Goal: Task Accomplishment & Management: Complete application form

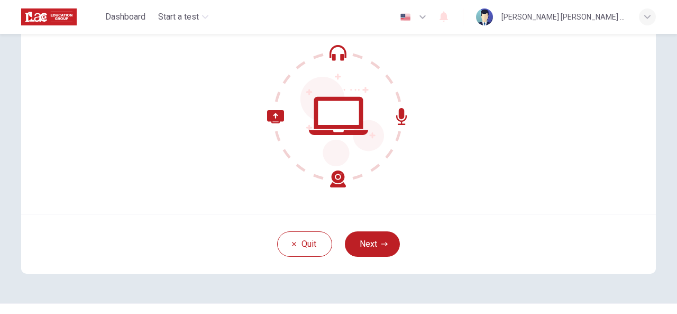
scroll to position [108, 0]
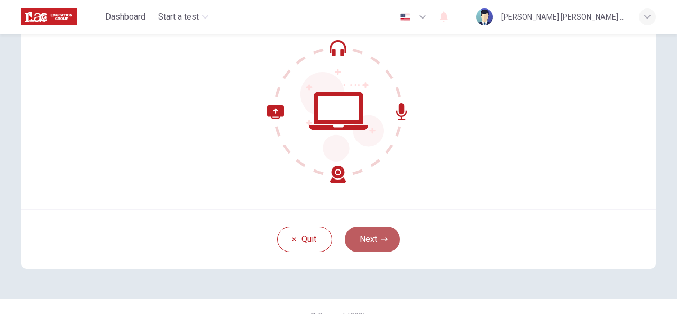
click at [382, 236] on icon "button" at bounding box center [385, 239] width 6 height 6
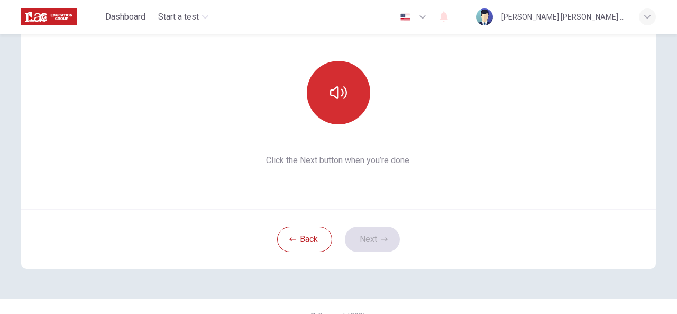
click at [334, 97] on icon "button" at bounding box center [338, 92] width 17 height 13
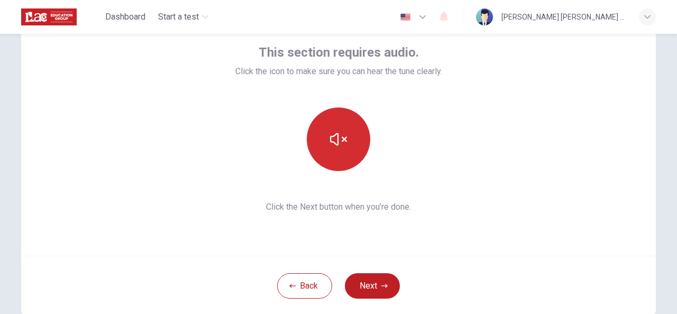
scroll to position [61, 0]
click at [376, 286] on button "Next" at bounding box center [372, 286] width 55 height 25
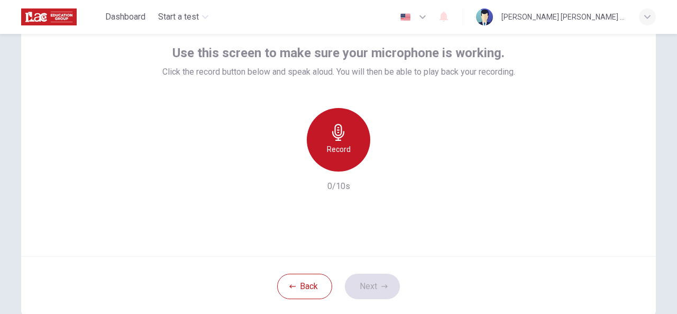
click at [336, 141] on div "Record" at bounding box center [339, 140] width 64 height 64
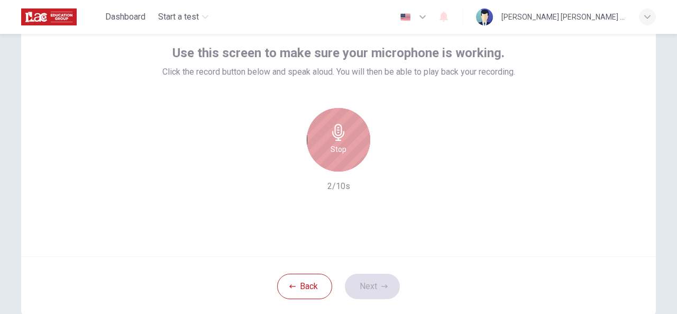
click at [336, 141] on div "Stop" at bounding box center [339, 140] width 64 height 64
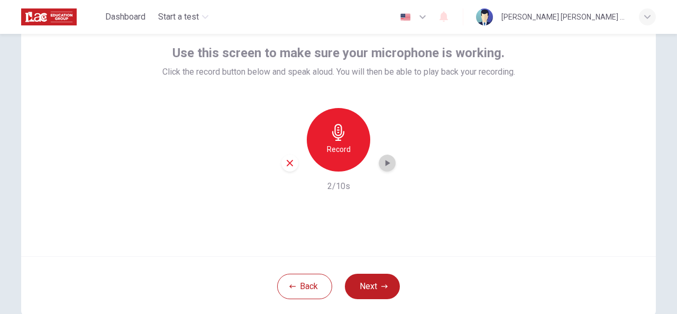
click at [386, 163] on icon "button" at bounding box center [388, 163] width 5 height 6
click at [288, 157] on div "button" at bounding box center [290, 163] width 17 height 17
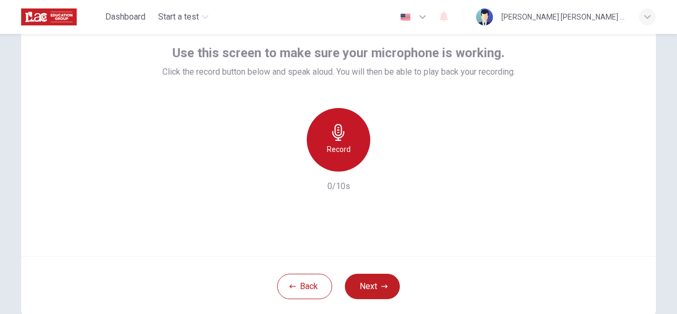
click at [339, 141] on div "Record" at bounding box center [339, 140] width 64 height 64
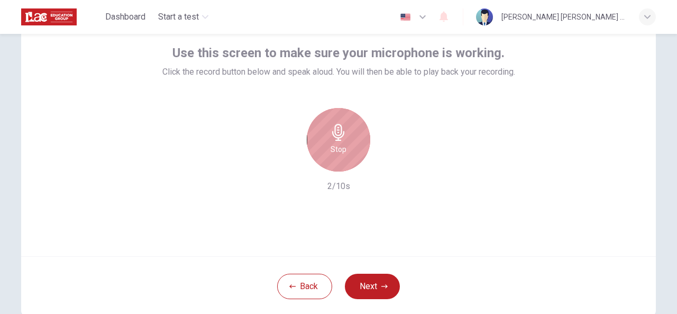
click at [324, 131] on div "Stop" at bounding box center [339, 140] width 64 height 64
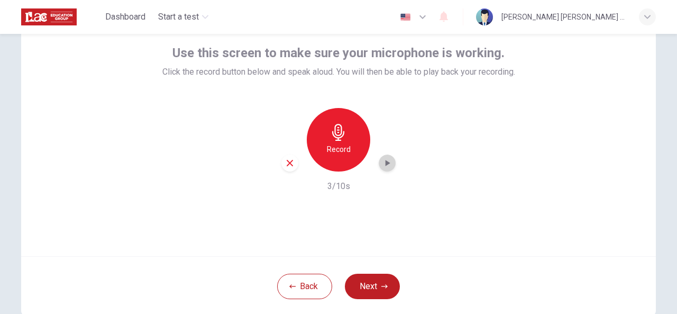
click at [386, 165] on icon "button" at bounding box center [388, 163] width 5 height 6
click at [382, 164] on icon "button" at bounding box center [387, 163] width 11 height 11
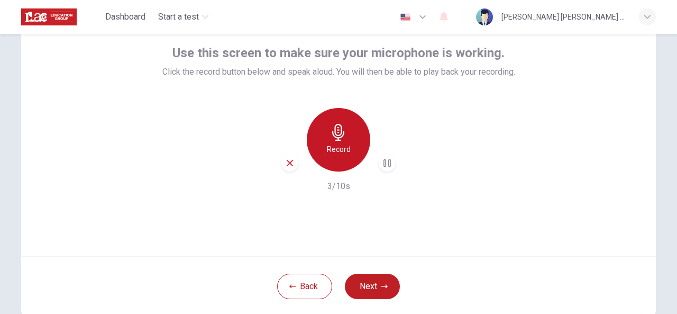
click at [325, 132] on div "Record" at bounding box center [339, 140] width 64 height 64
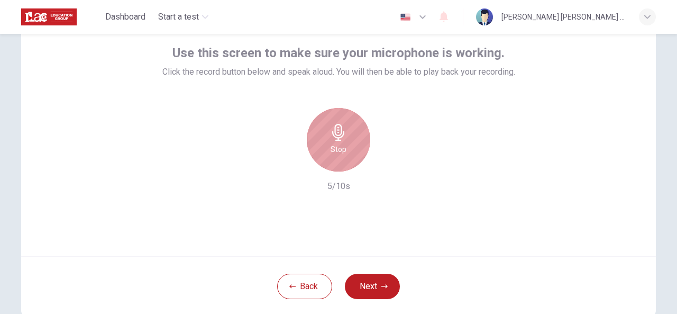
click at [338, 138] on icon "button" at bounding box center [338, 132] width 17 height 17
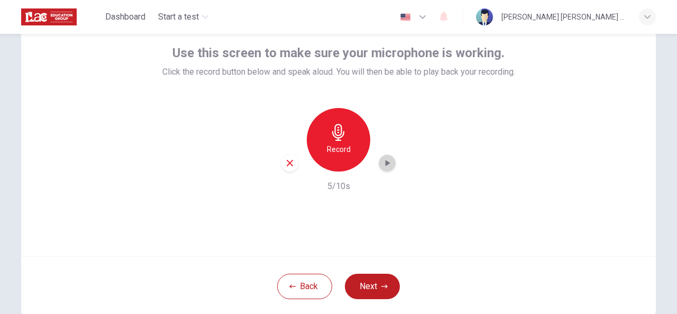
click at [383, 161] on icon "button" at bounding box center [387, 163] width 11 height 11
click at [386, 164] on icon "button" at bounding box center [388, 163] width 5 height 6
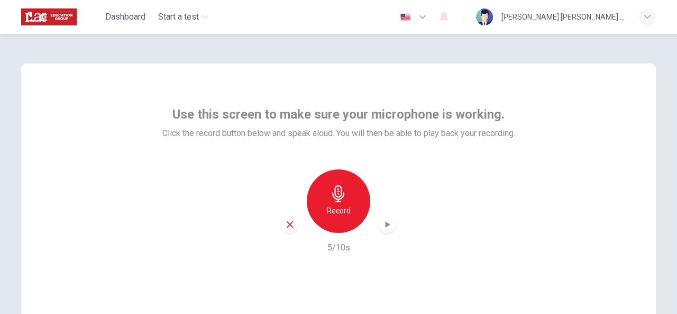
click at [264, 227] on div "Record 5/10s" at bounding box center [338, 211] width 353 height 85
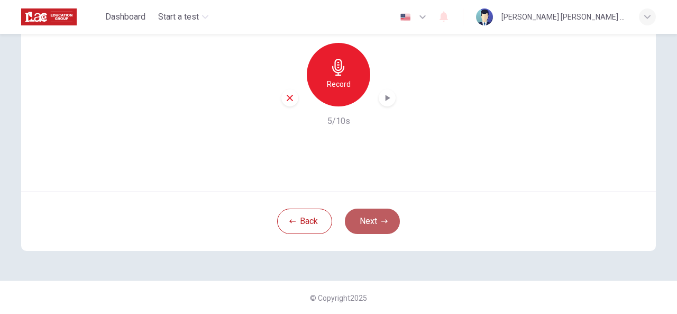
click at [370, 224] on button "Next" at bounding box center [372, 221] width 55 height 25
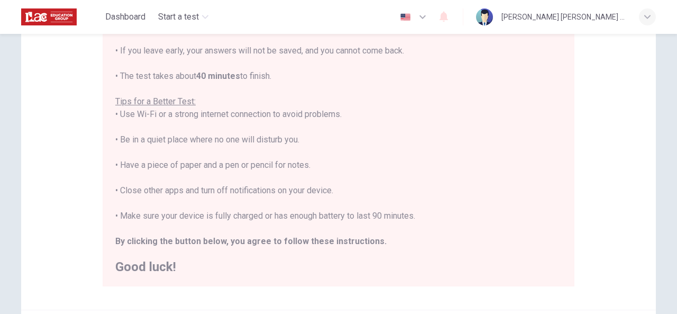
scroll to position [274, 0]
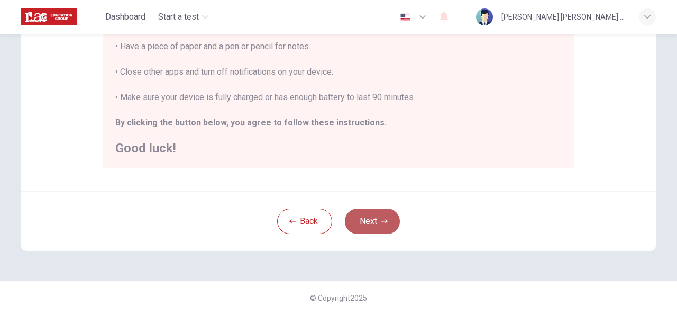
click at [382, 218] on icon "button" at bounding box center [385, 221] width 6 height 6
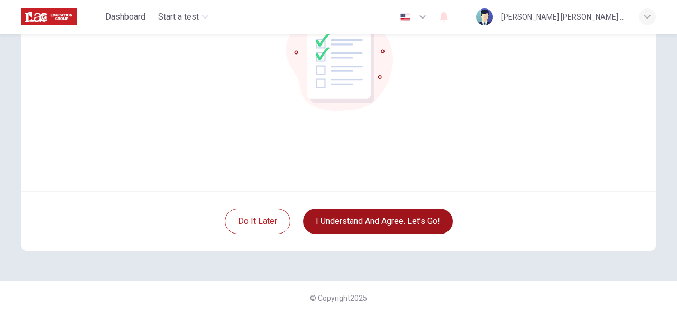
scroll to position [51, 0]
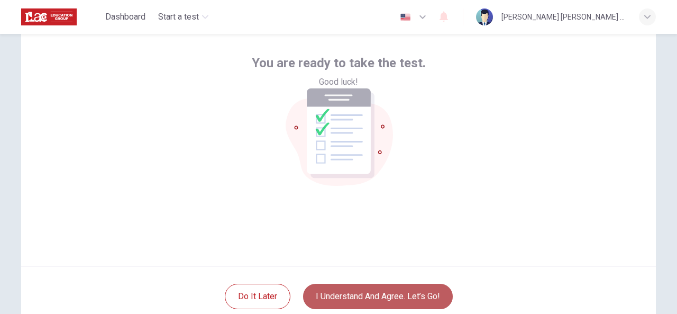
click at [341, 293] on button "I understand and agree. Let’s go!" at bounding box center [378, 296] width 150 height 25
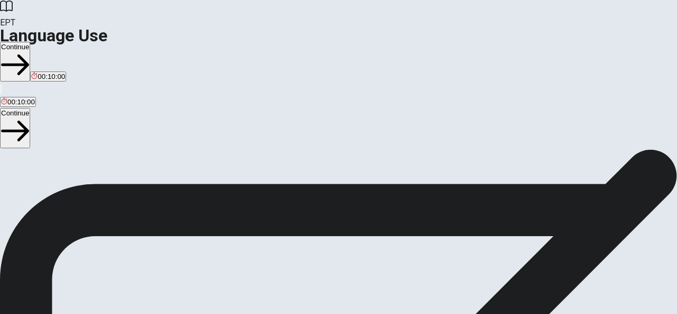
scroll to position [101, 0]
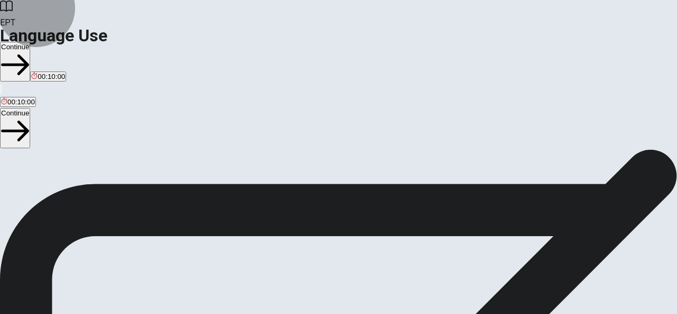
click at [30, 42] on button "Continue" at bounding box center [15, 62] width 30 height 40
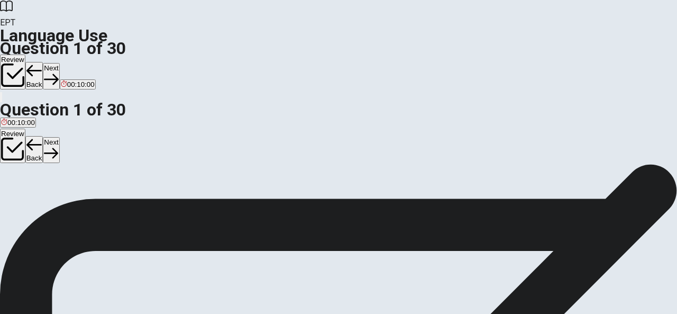
scroll to position [0, 0]
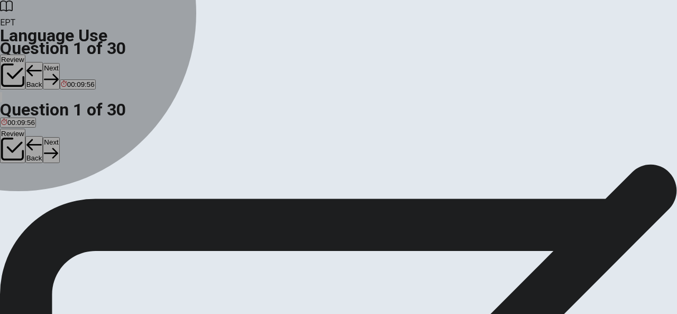
click at [35, 198] on div "C" at bounding box center [30, 195] width 10 height 8
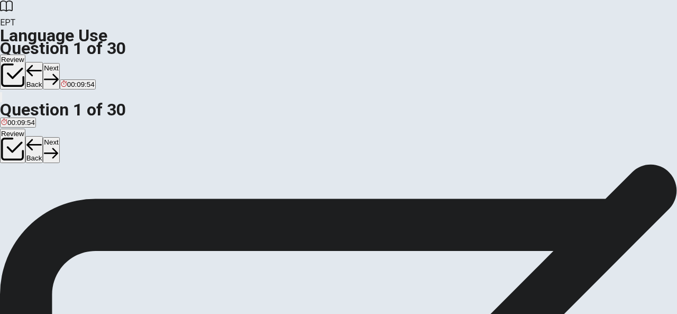
scroll to position [33, 0]
click at [59, 63] on button "Next" at bounding box center [51, 76] width 16 height 26
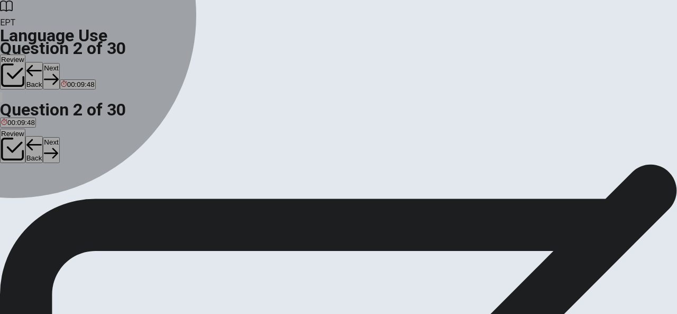
click at [19, 165] on div "B" at bounding box center [13, 161] width 11 height 8
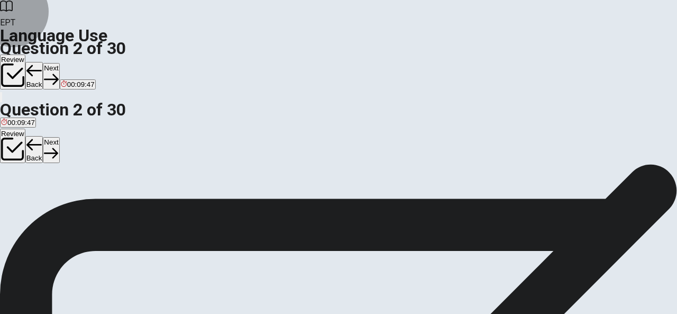
click at [59, 63] on button "Next" at bounding box center [51, 76] width 16 height 26
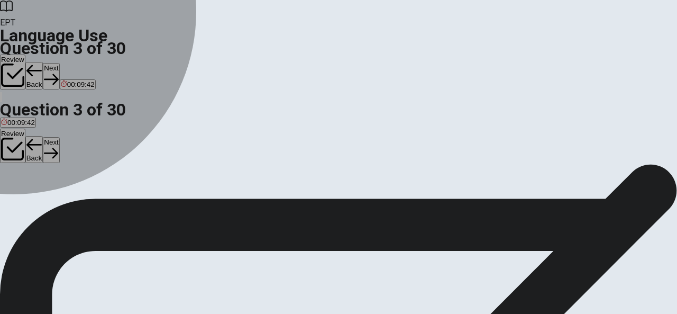
click at [85, 165] on div "C" at bounding box center [71, 161] width 30 height 8
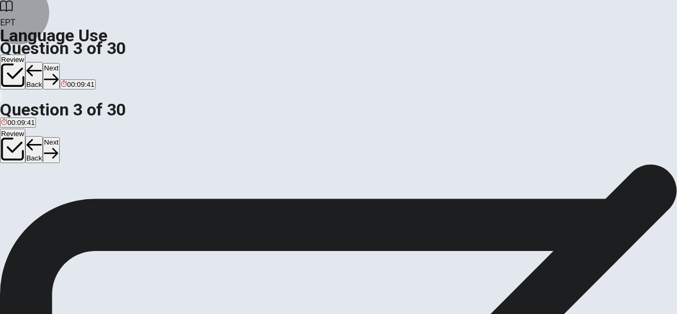
click at [59, 63] on button "Next" at bounding box center [51, 76] width 16 height 26
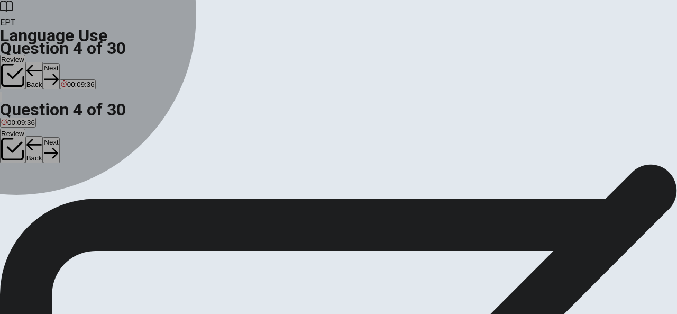
click at [77, 165] on div "D" at bounding box center [72, 161] width 10 height 8
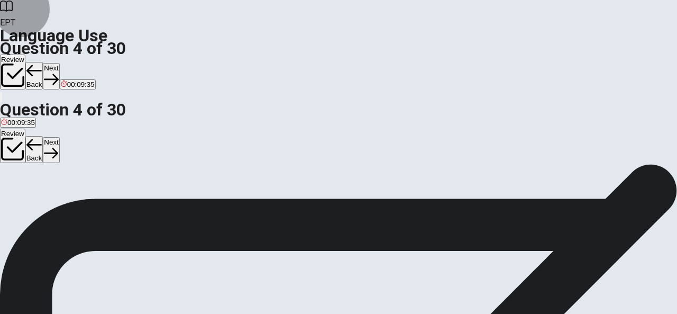
click at [59, 63] on button "Next" at bounding box center [51, 76] width 16 height 26
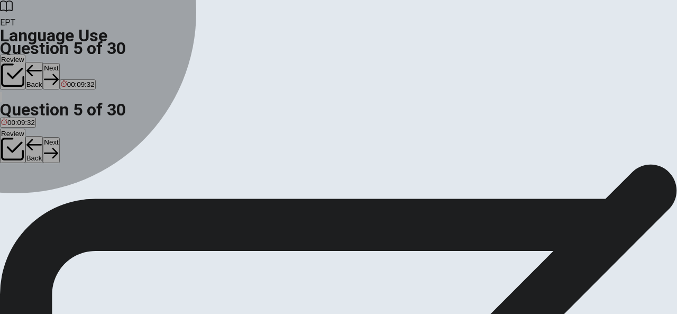
click at [48, 165] on div "C" at bounding box center [40, 161] width 13 height 8
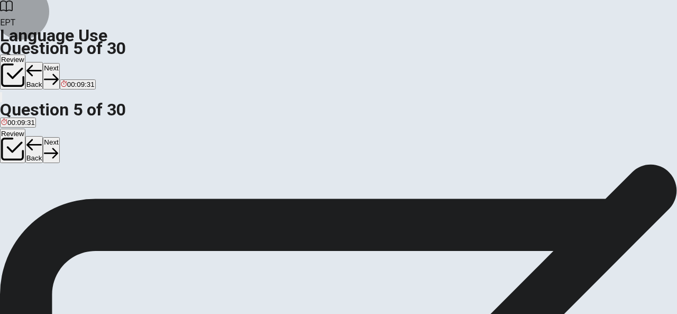
click at [59, 63] on button "Next" at bounding box center [51, 76] width 16 height 26
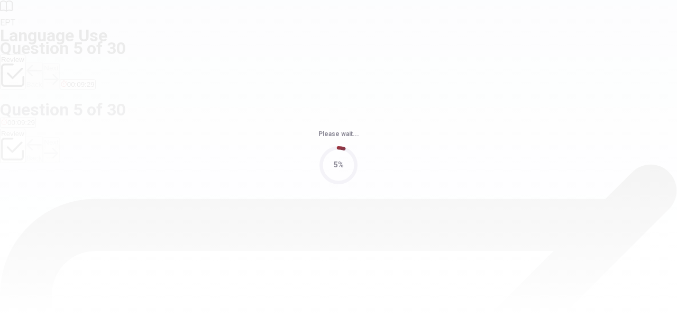
scroll to position [0, 0]
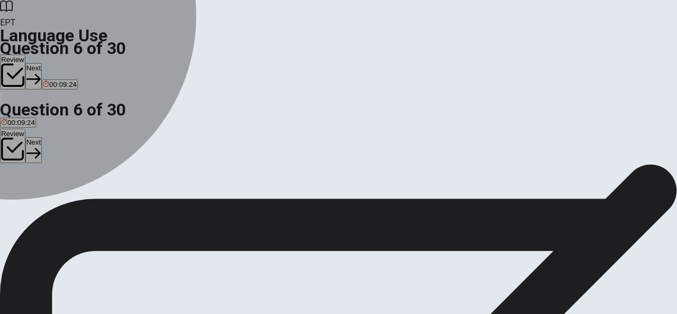
click at [40, 198] on div "C" at bounding box center [35, 195] width 10 height 8
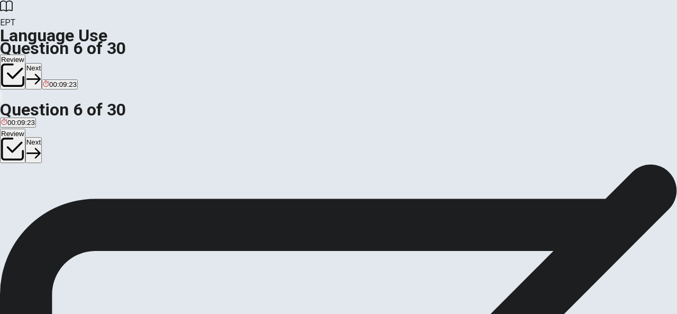
click at [42, 63] on button "Next" at bounding box center [33, 76] width 16 height 26
click at [83, 175] on div "D" at bounding box center [76, 171] width 13 height 8
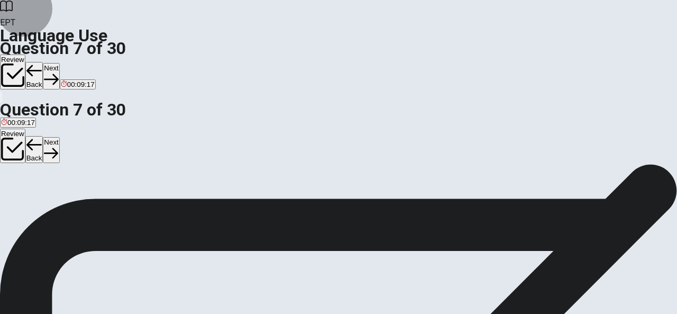
click at [59, 63] on button "Next" at bounding box center [51, 76] width 16 height 26
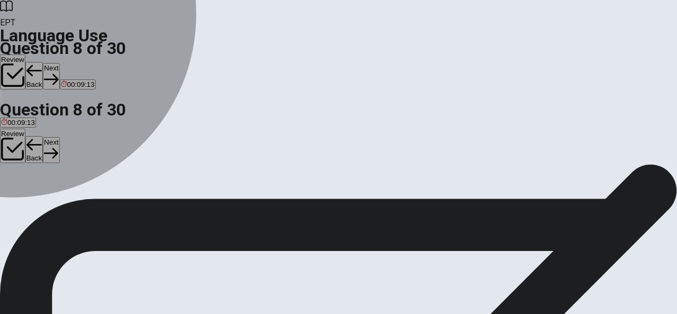
click at [75, 175] on div "C" at bounding box center [63, 171] width 24 height 8
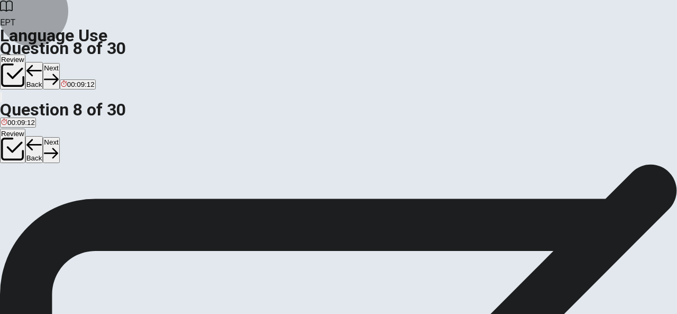
click at [58, 72] on icon "button" at bounding box center [51, 79] width 14 height 14
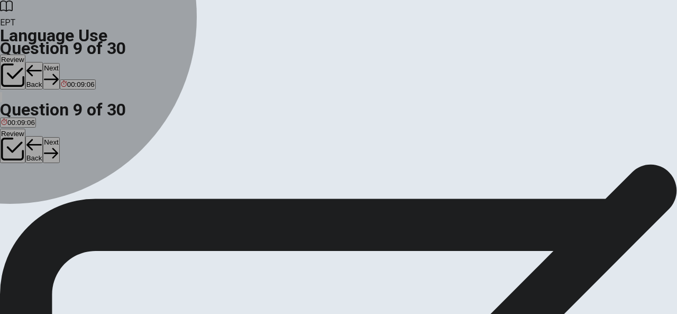
click at [65, 175] on div "D" at bounding box center [57, 171] width 15 height 8
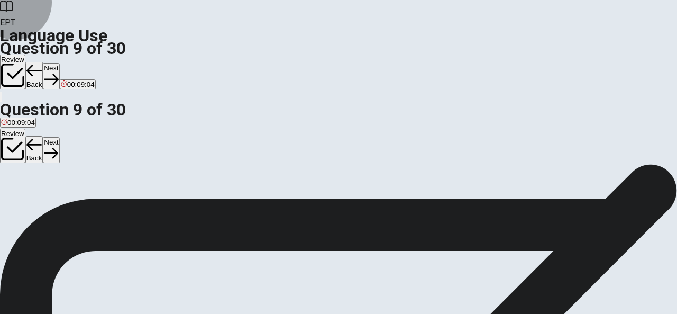
click at [59, 63] on button "Next" at bounding box center [51, 76] width 16 height 26
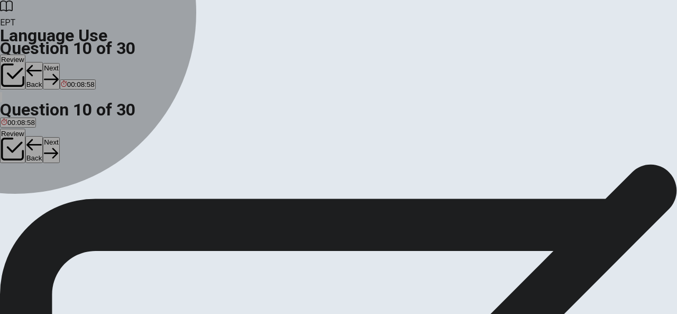
click at [60, 175] on div "B" at bounding box center [47, 171] width 28 height 8
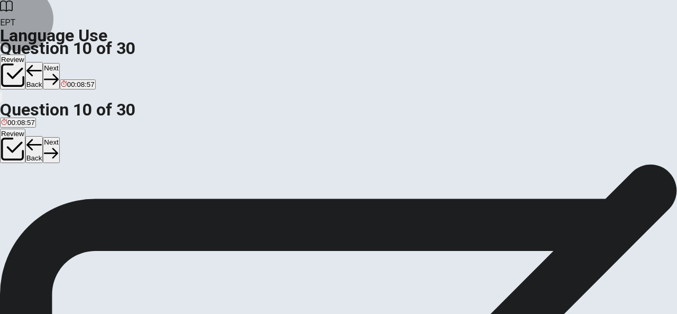
click at [59, 63] on button "Next" at bounding box center [51, 76] width 16 height 26
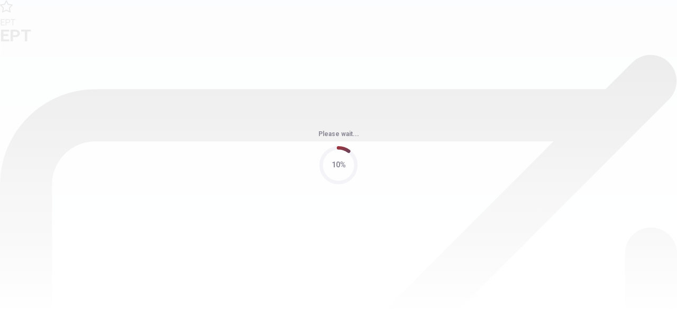
scroll to position [0, 0]
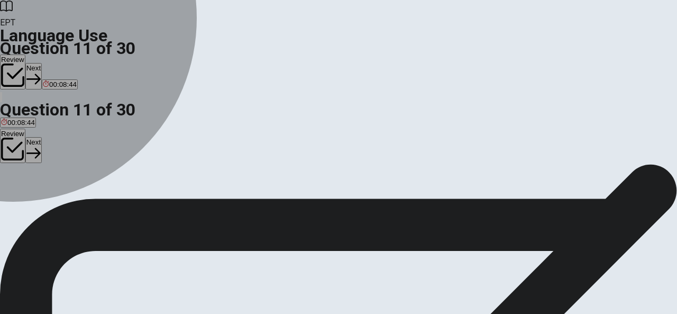
click at [14, 191] on div "A" at bounding box center [7, 195] width 13 height 8
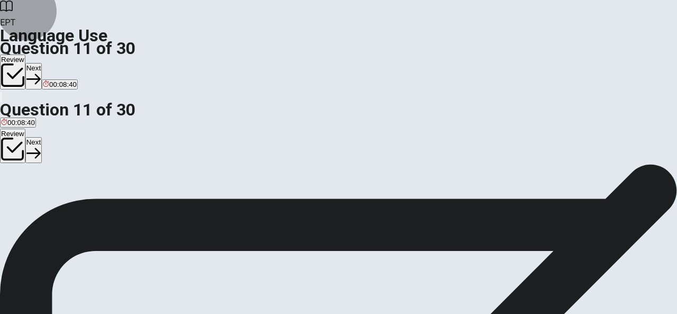
click at [42, 63] on button "Next" at bounding box center [33, 76] width 16 height 26
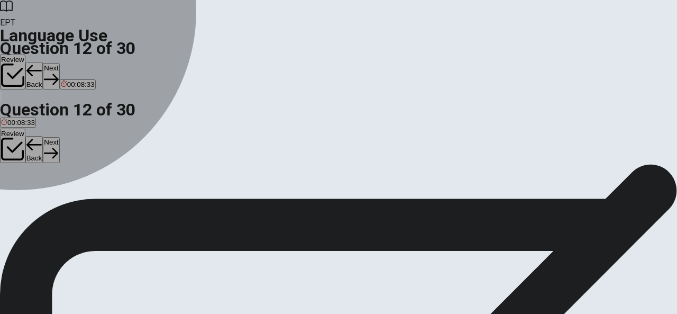
click at [16, 191] on div "A" at bounding box center [8, 195] width 15 height 8
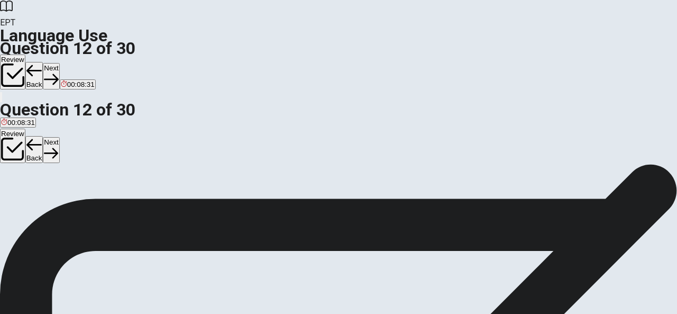
click at [58, 72] on icon "button" at bounding box center [51, 79] width 14 height 14
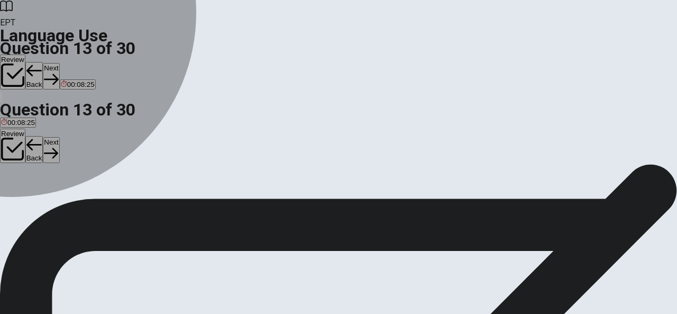
click at [110, 198] on div "C" at bounding box center [92, 195] width 38 height 8
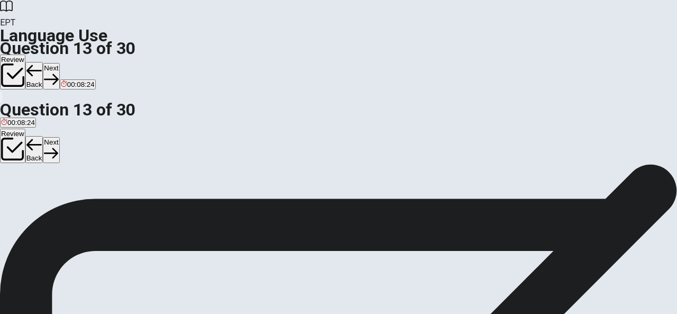
click at [59, 63] on button "Next" at bounding box center [51, 76] width 16 height 26
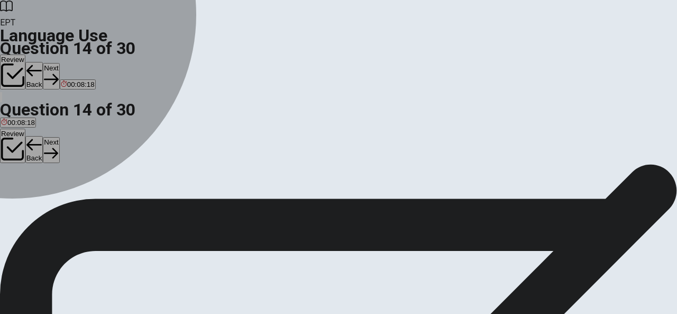
click at [47, 151] on div "C" at bounding box center [41, 147] width 12 height 8
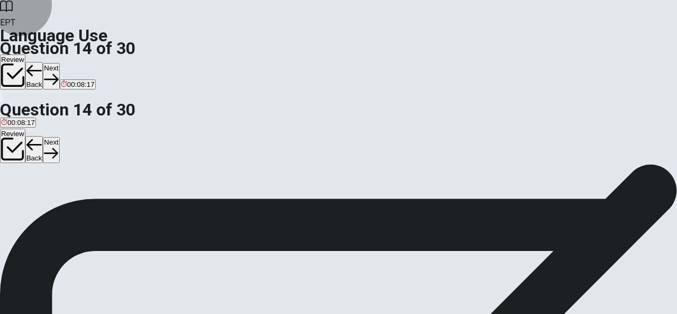
click at [59, 63] on button "Next" at bounding box center [51, 76] width 16 height 26
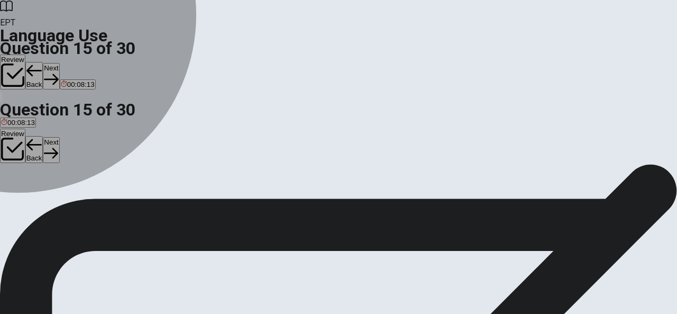
click at [116, 151] on div "C" at bounding box center [99, 147] width 34 height 8
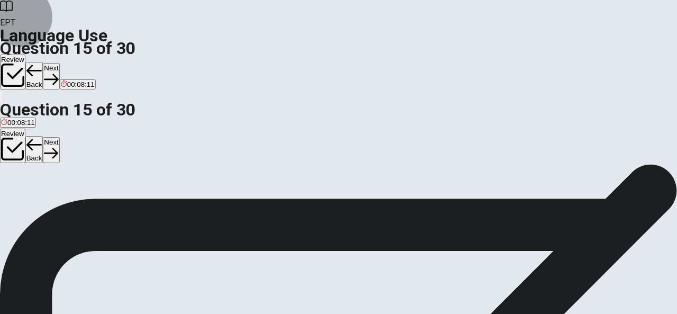
click at [59, 63] on button "Next" at bounding box center [51, 76] width 16 height 26
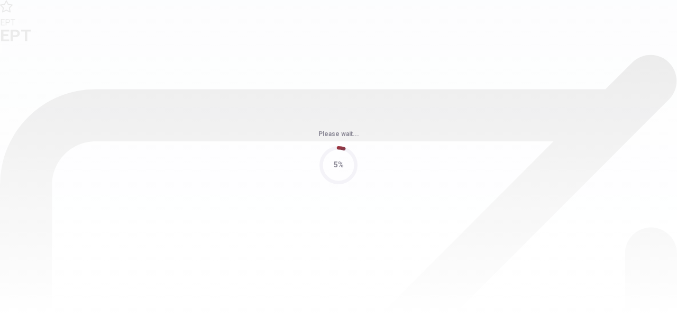
scroll to position [0, 0]
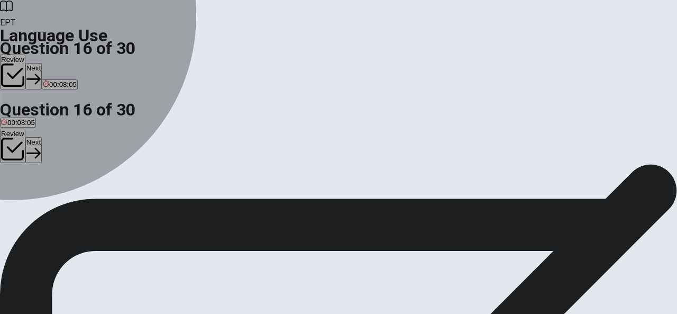
click at [68, 198] on div "D" at bounding box center [56, 195] width 24 height 8
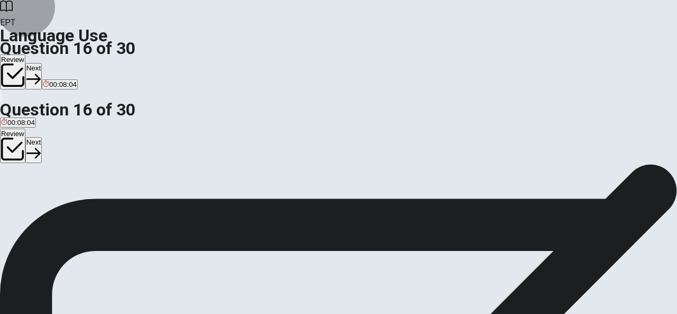
click at [42, 63] on button "Next" at bounding box center [33, 76] width 16 height 26
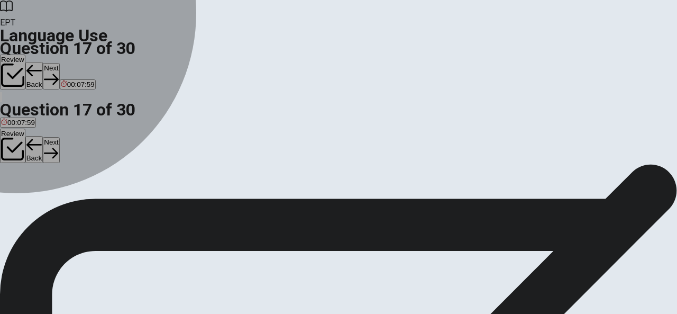
click at [32, 198] on div "B" at bounding box center [25, 195] width 13 height 8
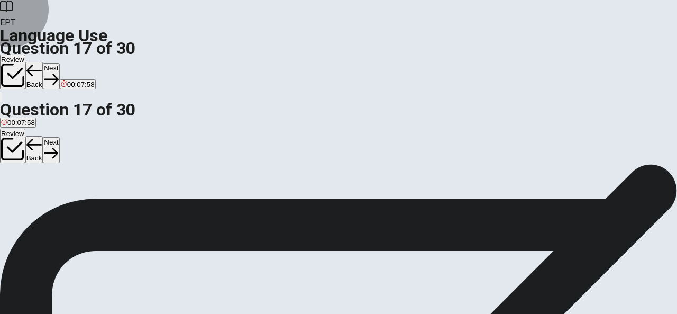
click at [59, 63] on button "Next" at bounding box center [51, 76] width 16 height 26
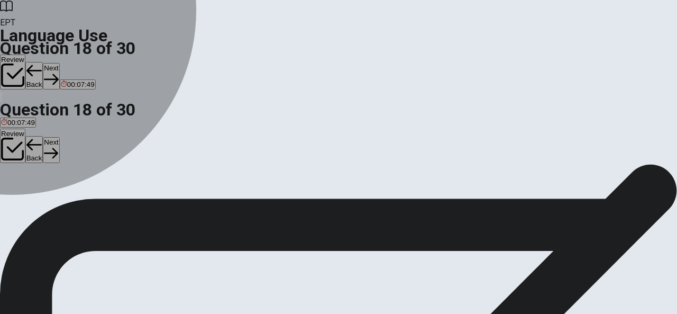
click at [121, 179] on div "D" at bounding box center [113, 175] width 14 height 8
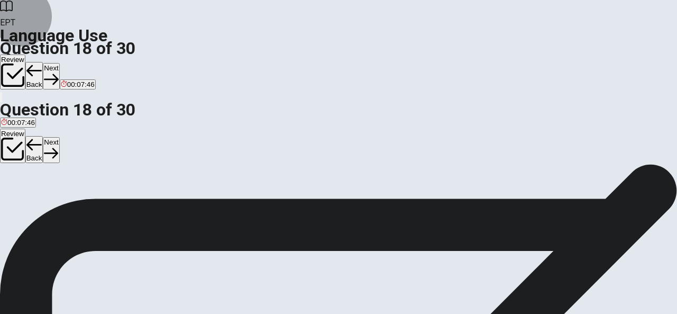
click at [59, 63] on button "Next" at bounding box center [51, 76] width 16 height 26
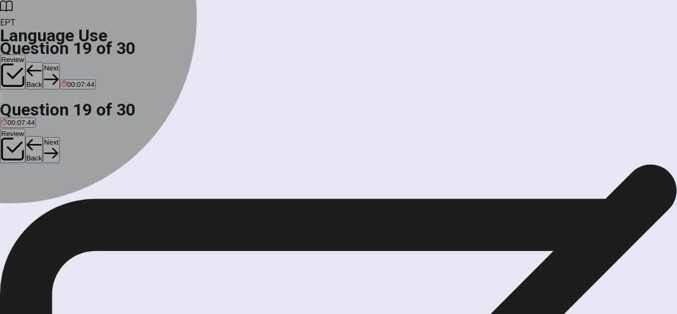
click at [15, 171] on div "A" at bounding box center [8, 175] width 14 height 8
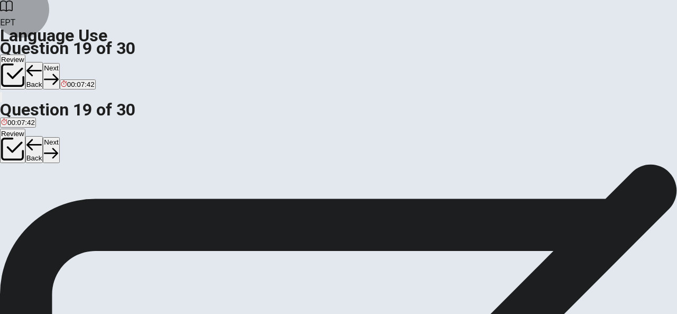
click at [59, 63] on button "Next" at bounding box center [51, 76] width 16 height 26
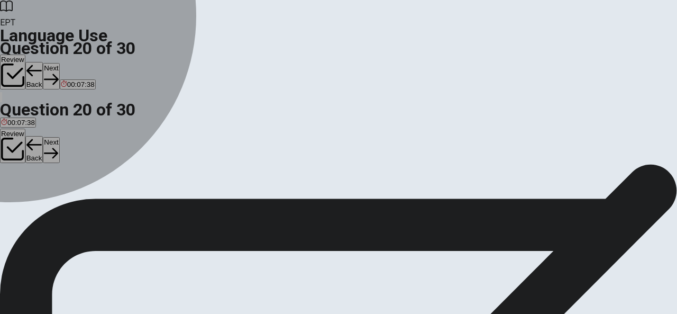
click at [31, 171] on div "A" at bounding box center [16, 175] width 30 height 8
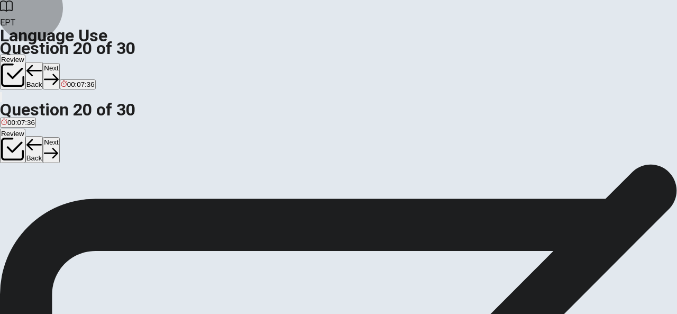
click at [59, 63] on button "Next" at bounding box center [51, 76] width 16 height 26
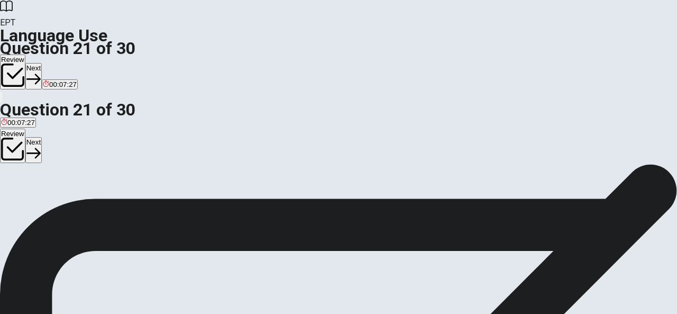
scroll to position [31, 0]
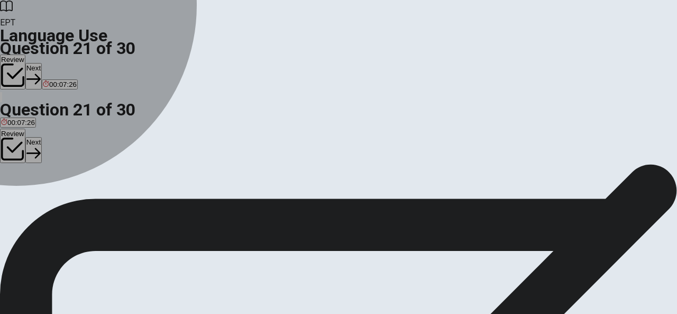
click at [18, 160] on div "A" at bounding box center [9, 164] width 17 height 8
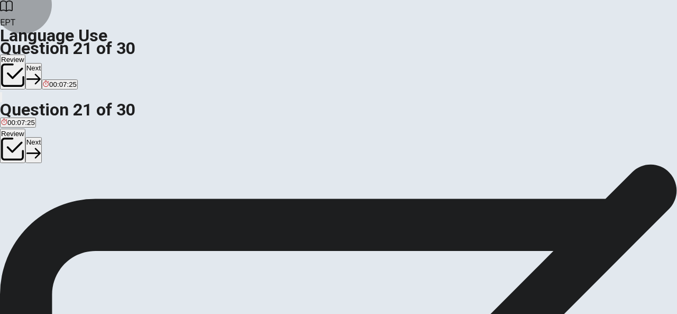
click at [42, 63] on button "Next" at bounding box center [33, 76] width 16 height 26
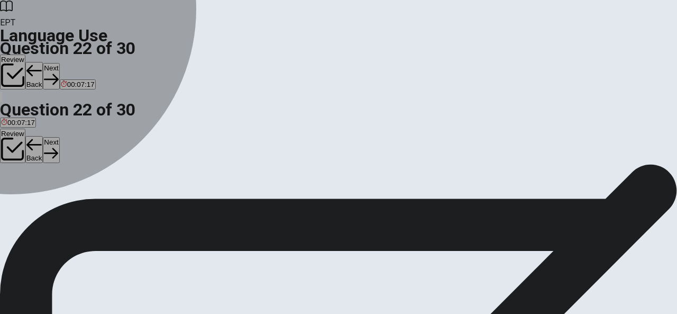
click at [181, 168] on div "D" at bounding box center [159, 164] width 44 height 8
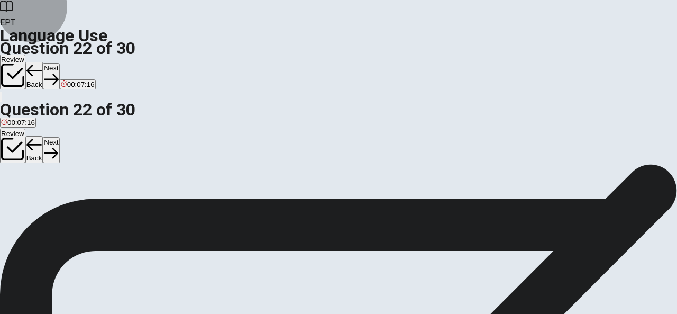
click at [59, 63] on button "Next" at bounding box center [51, 76] width 16 height 26
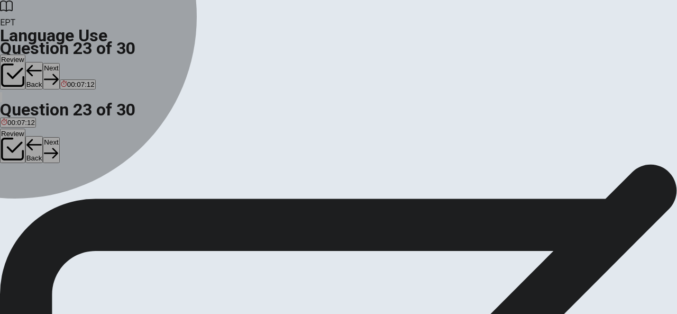
click at [56, 160] on div "A" at bounding box center [28, 164] width 55 height 8
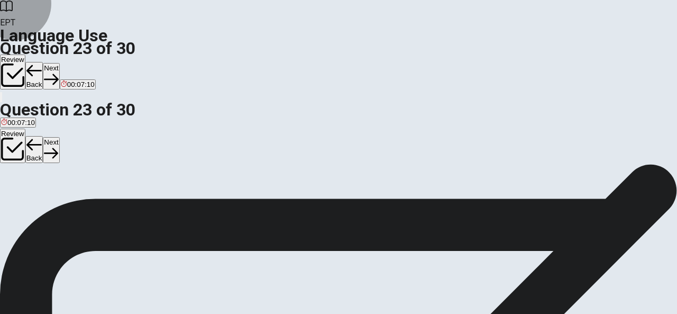
click at [59, 63] on button "Next" at bounding box center [51, 76] width 16 height 26
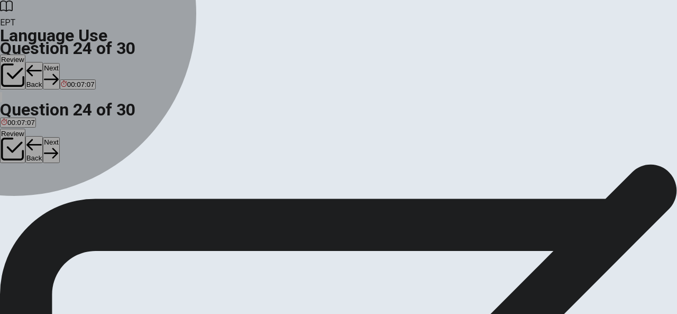
click at [57, 168] on div "C" at bounding box center [50, 164] width 13 height 8
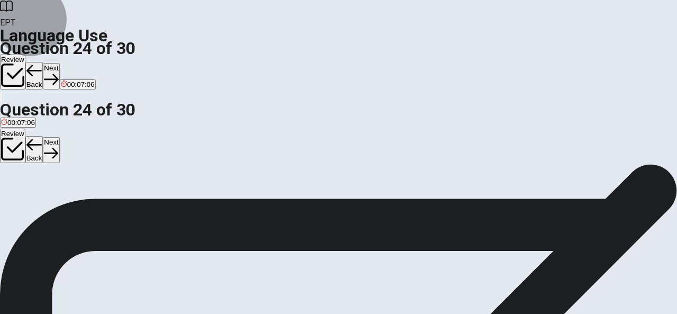
click at [59, 63] on button "Next" at bounding box center [51, 76] width 16 height 26
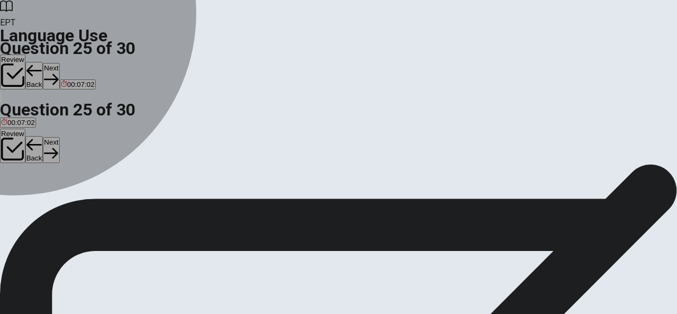
click at [137, 168] on div "B" at bounding box center [101, 164] width 72 height 8
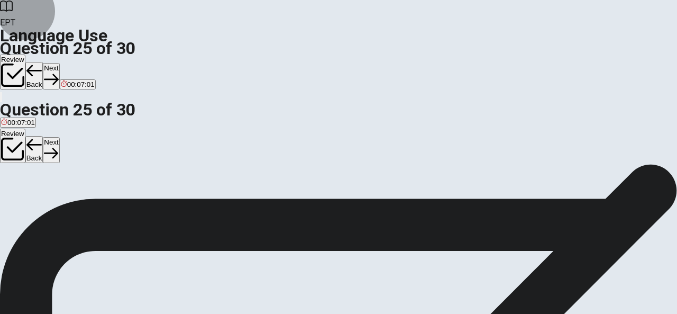
click at [59, 63] on button "Next" at bounding box center [51, 76] width 16 height 26
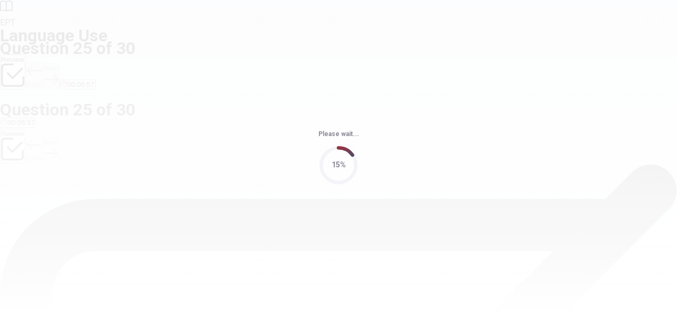
scroll to position [0, 0]
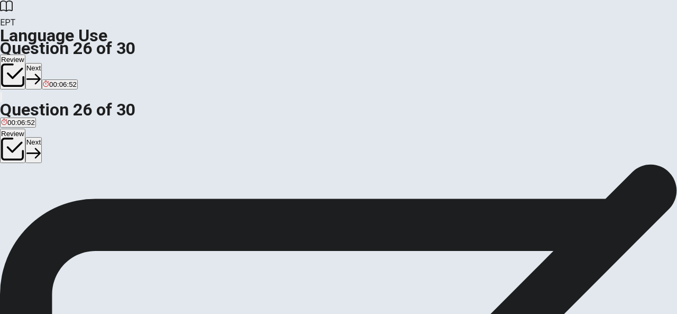
click at [126, 198] on div "B" at bounding box center [92, 195] width 68 height 8
click at [42, 63] on button "Next" at bounding box center [33, 76] width 16 height 26
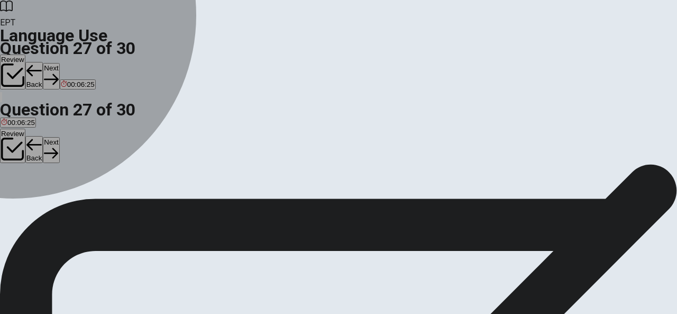
click at [117, 146] on div "D" at bounding box center [105, 142] width 24 height 8
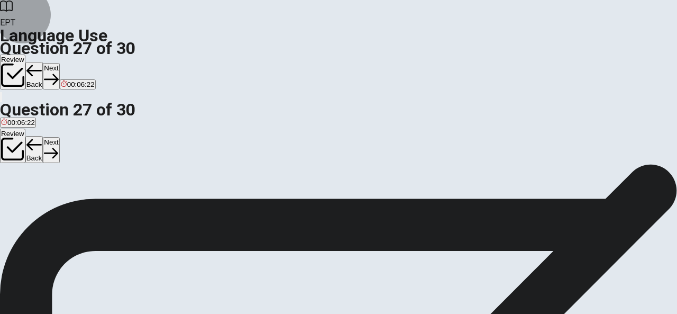
click at [59, 63] on button "Next" at bounding box center [51, 76] width 16 height 26
click at [129, 146] on div "D" at bounding box center [116, 142] width 26 height 8
click at [59, 63] on button "Next" at bounding box center [51, 76] width 16 height 26
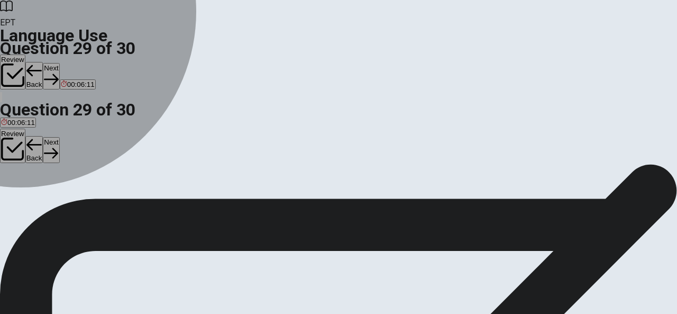
click at [166, 146] on div "C" at bounding box center [121, 142] width 89 height 8
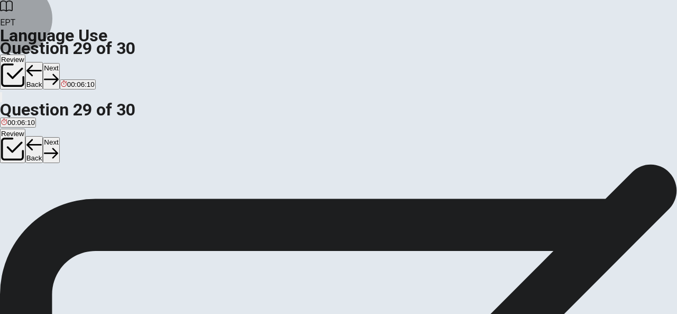
click at [59, 63] on button "Next" at bounding box center [51, 76] width 16 height 26
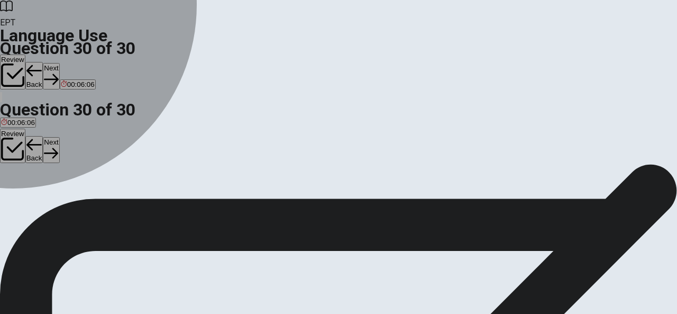
click at [51, 144] on div "B" at bounding box center [38, 142] width 26 height 8
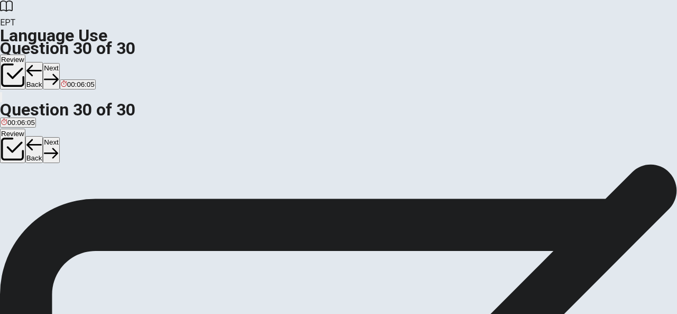
click at [59, 63] on button "Next" at bounding box center [51, 76] width 16 height 26
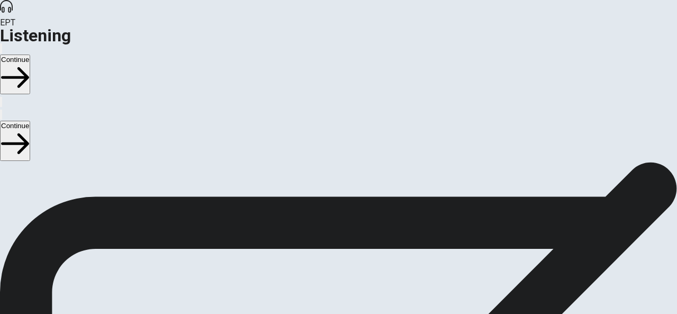
scroll to position [62, 0]
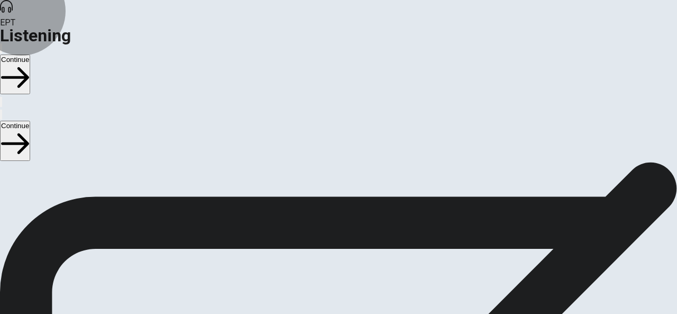
click at [30, 55] on button "Continue" at bounding box center [15, 75] width 30 height 40
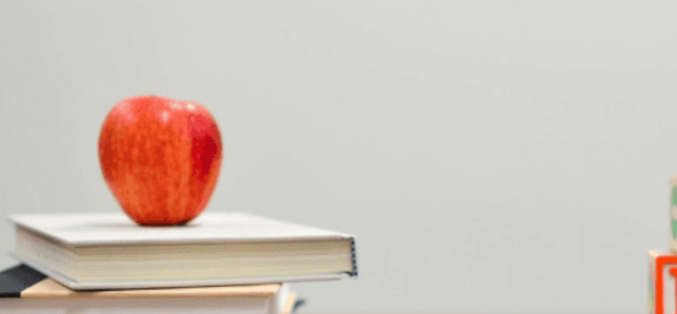
scroll to position [29, 0]
click at [164, 201] on div "A" at bounding box center [82, 205] width 162 height 8
click at [138, 246] on div "C" at bounding box center [98, 250] width 77 height 8
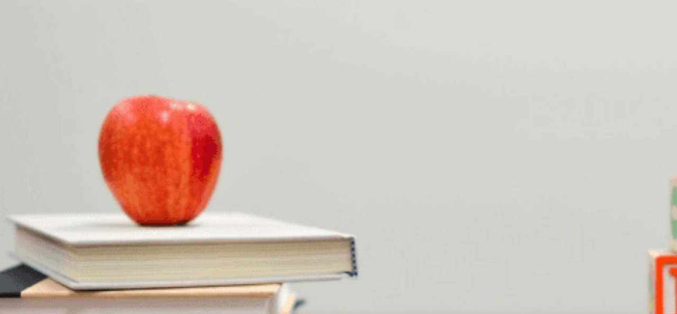
click at [247, 290] on div "C" at bounding box center [180, 294] width 133 height 8
click at [24, 256] on div "A" at bounding box center [12, 260] width 23 height 8
click at [43, 211] on div "A" at bounding box center [22, 215] width 42 height 8
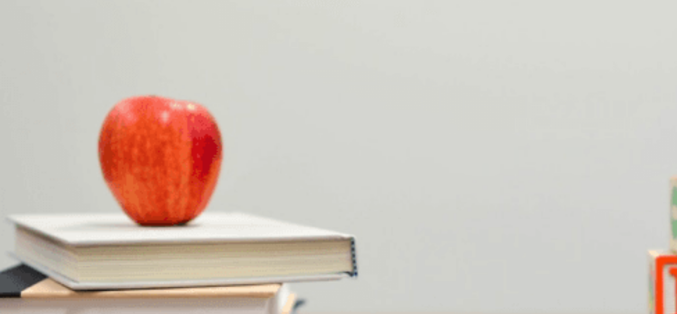
scroll to position [827, 0]
click at [30, 55] on button "Continue" at bounding box center [15, 75] width 30 height 40
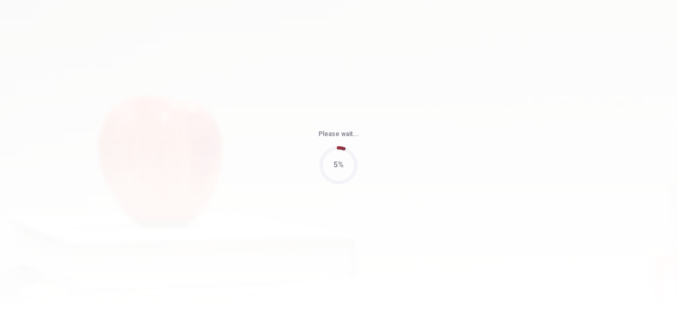
type input "62"
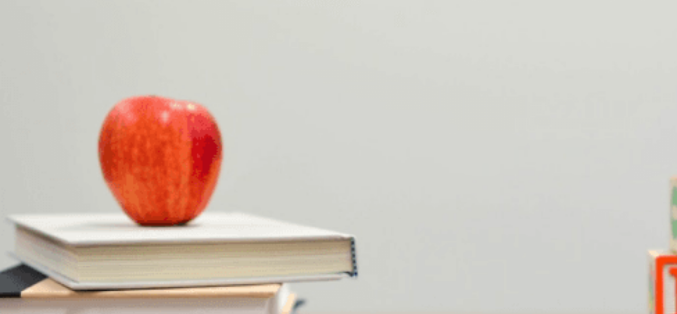
scroll to position [0, 0]
click at [307, 209] on div "D" at bounding box center [356, 205] width 99 height 8
click at [309, 290] on div "D" at bounding box center [321, 294] width 79 height 8
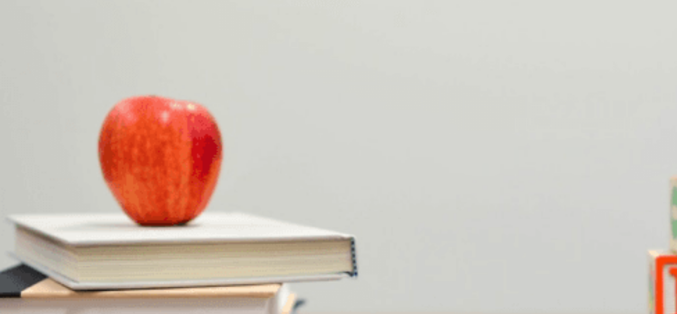
click at [303, 237] on div "D" at bounding box center [288, 241] width 99 height 8
click at [61, 246] on div "B" at bounding box center [43, 250] width 36 height 8
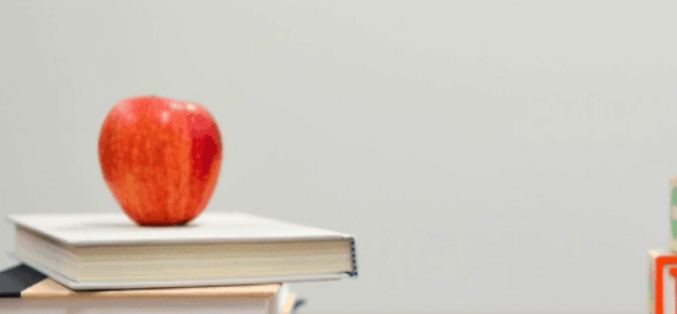
scroll to position [0, 0]
click at [30, 55] on button "Continue" at bounding box center [15, 75] width 30 height 40
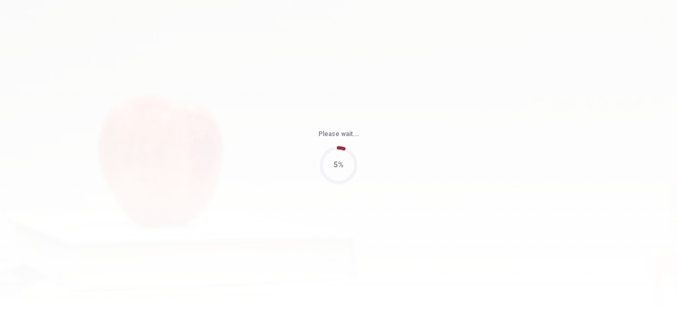
type input "55"
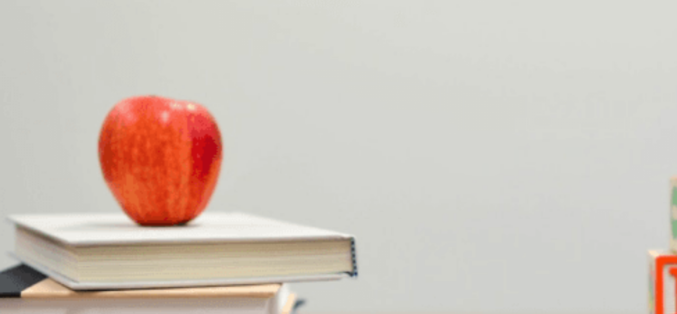
scroll to position [104, 0]
click at [151, 275] on div "D" at bounding box center [133, 279] width 35 height 8
click at [307, 231] on div "C" at bounding box center [299, 235] width 117 height 8
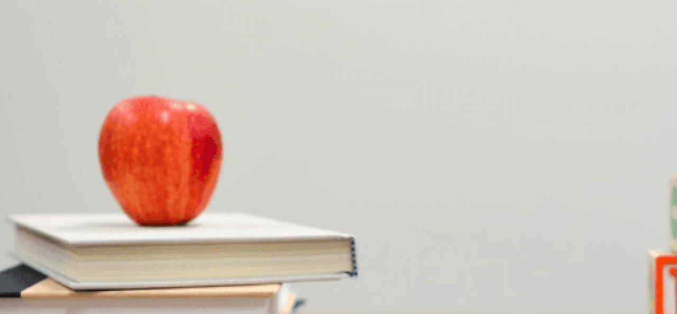
click at [182, 194] on div "C" at bounding box center [153, 190] width 56 height 8
click at [90, 225] on div "C" at bounding box center [72, 221] width 35 height 8
click at [160, 209] on div "D" at bounding box center [149, 205] width 22 height 8
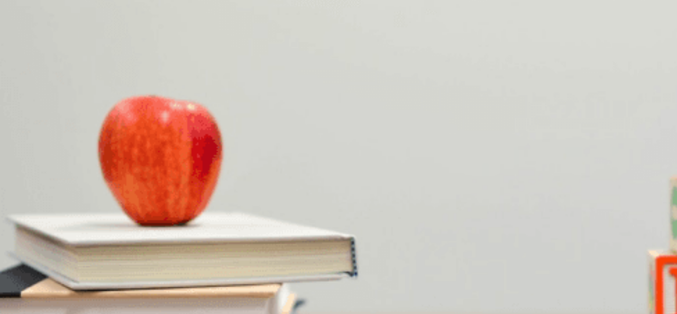
click at [30, 55] on button "Continue" at bounding box center [15, 75] width 30 height 40
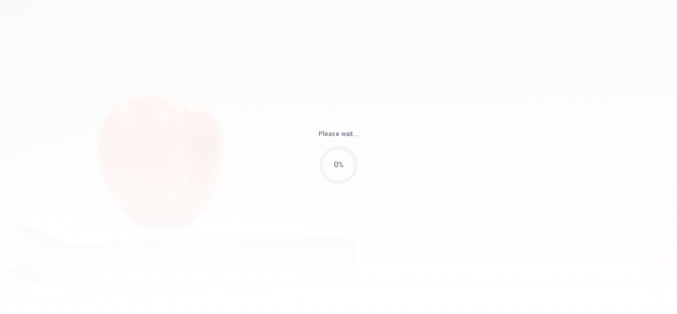
type input "48"
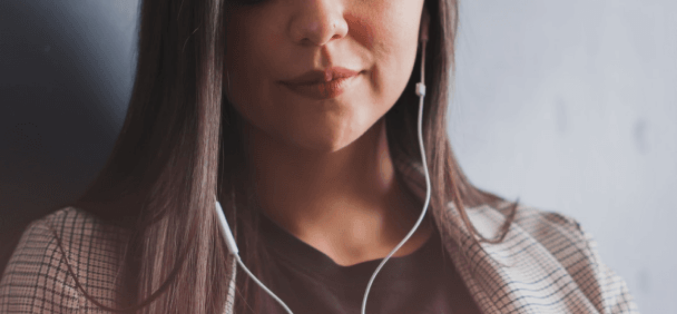
scroll to position [257, 0]
click at [30, 55] on button "Continue" at bounding box center [15, 75] width 30 height 40
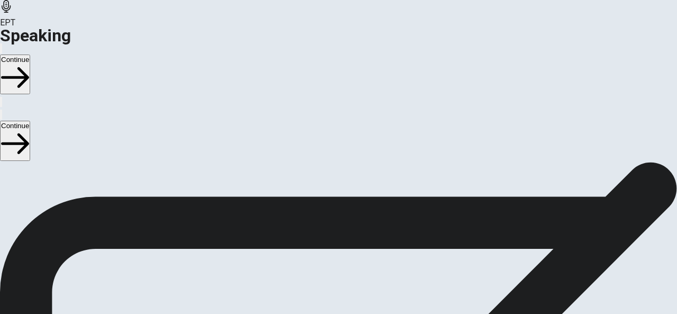
scroll to position [121, 0]
click at [324, 261] on icon "Record Again" at bounding box center [324, 261] width 0 height 0
click at [358, 290] on icon at bounding box center [339, 309] width 38 height 38
click at [574, 174] on div "00:00:11 Record Again" at bounding box center [338, 235] width 677 height 135
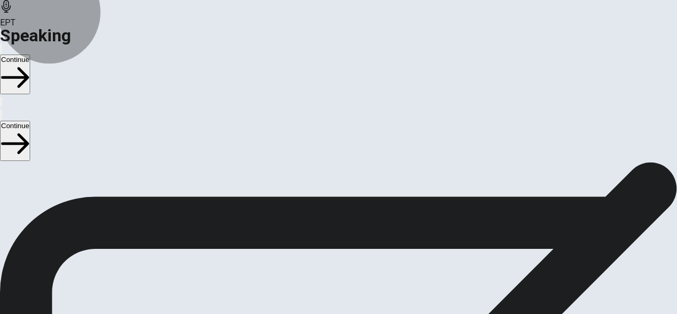
click at [361, 252] on button "Record Again" at bounding box center [338, 278] width 44 height 52
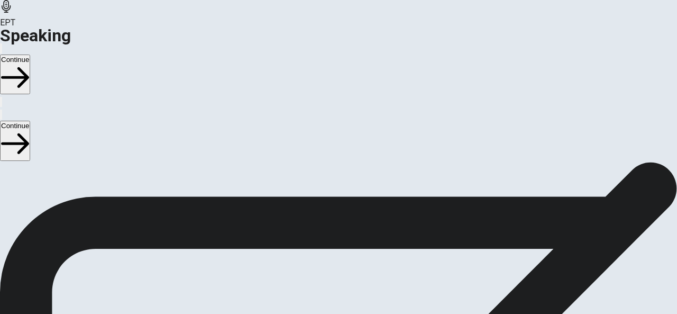
scroll to position [244, 0]
click at [361, 128] on button "Record Again" at bounding box center [338, 154] width 44 height 52
click at [358, 277] on span "Stop Recording" at bounding box center [339, 288] width 38 height 23
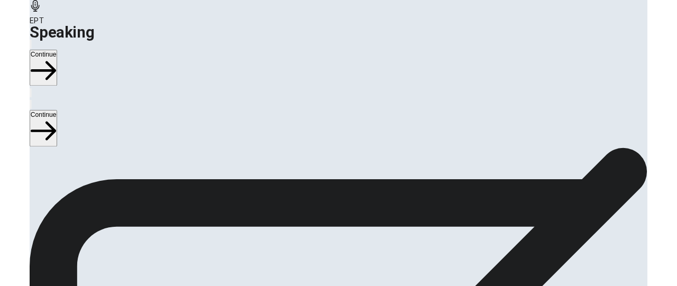
scroll to position [97, 0]
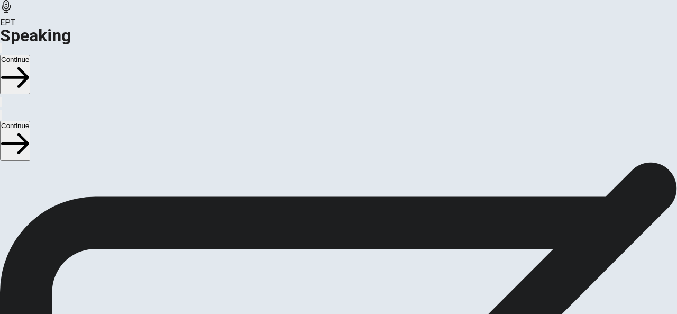
click at [49, 191] on u "cannot" at bounding box center [35, 185] width 28 height 10
click at [564, 196] on div "00:00:14 Record Again" at bounding box center [338, 259] width 677 height 135
click at [361, 276] on button "Record Again" at bounding box center [338, 302] width 44 height 52
click at [325, 277] on button "Record Again" at bounding box center [324, 282] width 2 height 10
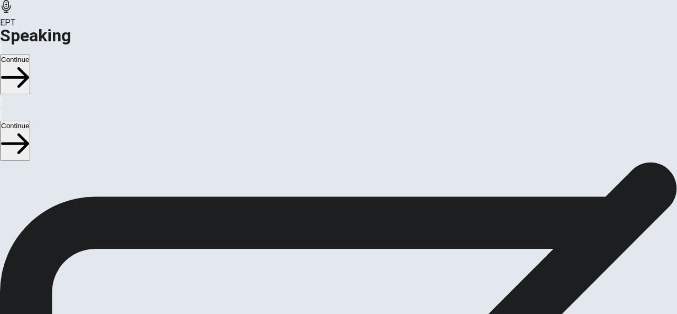
click at [337, 285] on icon "Play Audio" at bounding box center [332, 291] width 10 height 13
click at [614, 228] on div "00:00:05" at bounding box center [338, 240] width 677 height 96
click at [605, 215] on div "00:00:05" at bounding box center [338, 240] width 677 height 96
click at [324, 285] on icon "Record Again" at bounding box center [324, 285] width 0 height 0
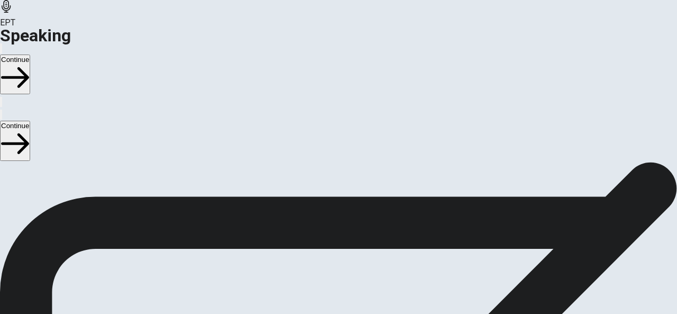
click at [337, 285] on icon "Play Audio" at bounding box center [332, 291] width 10 height 13
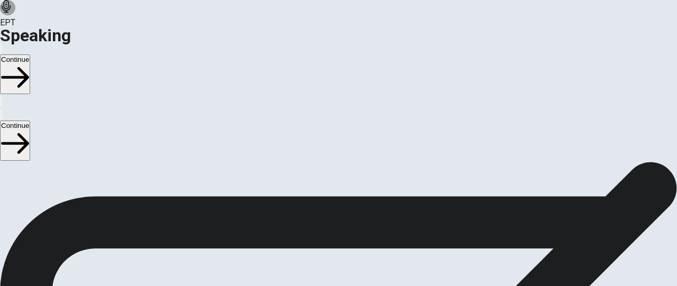
click at [324, 285] on icon "Record Again" at bounding box center [324, 285] width 0 height 0
click at [327, 277] on button "Play Audio" at bounding box center [326, 282] width 2 height 10
click at [355, 157] on div at bounding box center [339, 174] width 32 height 35
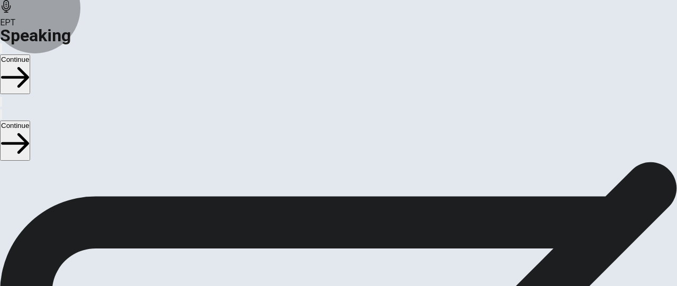
click at [361, 192] on button "Record Again" at bounding box center [338, 218] width 44 height 52
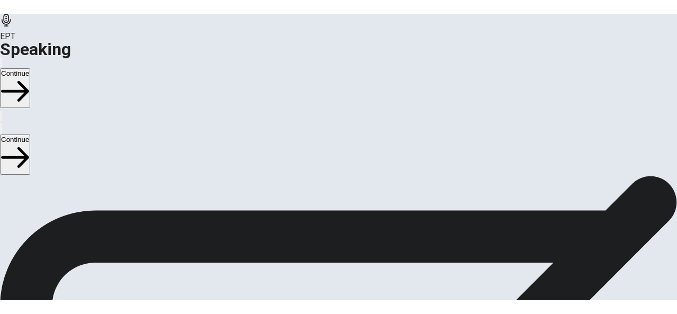
scroll to position [162, 0]
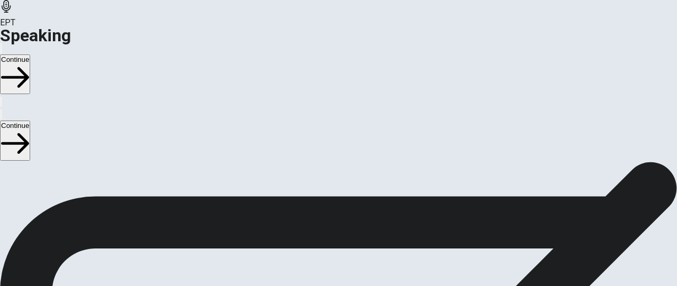
click at [105, 125] on span "Check if your microphone works here. Record your voice. Try to play it back. If…" at bounding box center [134, 70] width 269 height 112
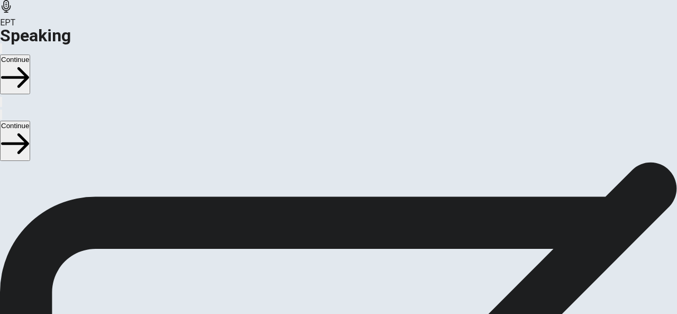
scroll to position [0, 0]
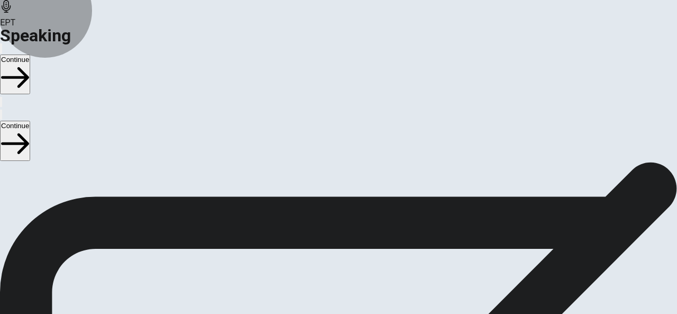
click at [30, 55] on button "Continue" at bounding box center [15, 75] width 30 height 40
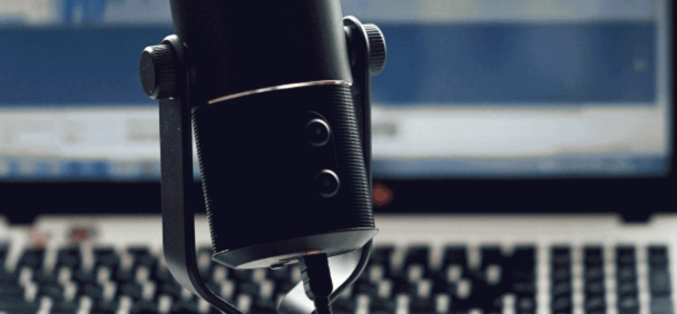
scroll to position [23, 0]
click at [30, 55] on button "Continue" at bounding box center [15, 75] width 30 height 40
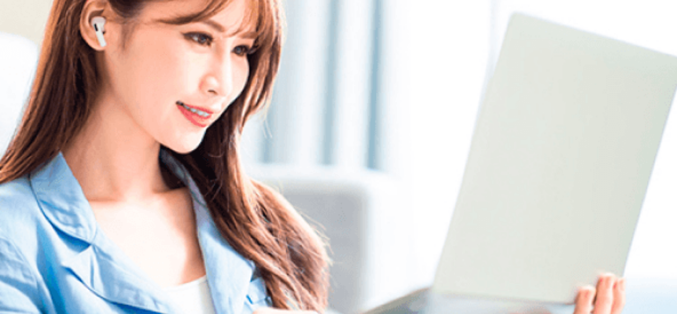
scroll to position [150, 0]
click at [577, 46] on div "Please Listen Carefully" at bounding box center [338, 39] width 677 height 13
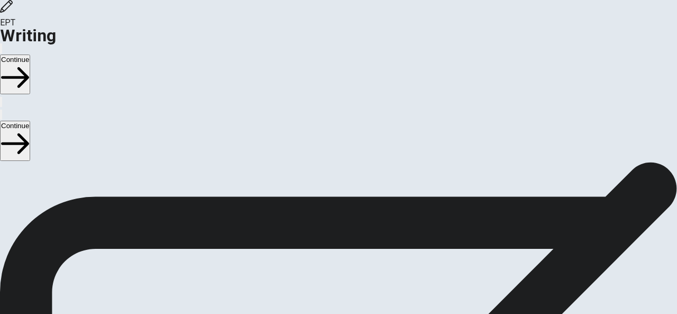
scroll to position [113, 0]
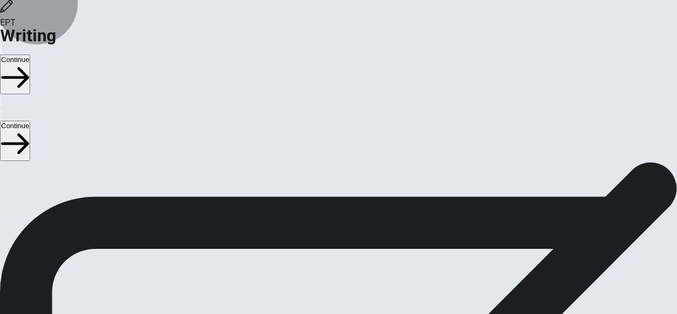
click at [30, 55] on button "Continue" at bounding box center [15, 75] width 30 height 40
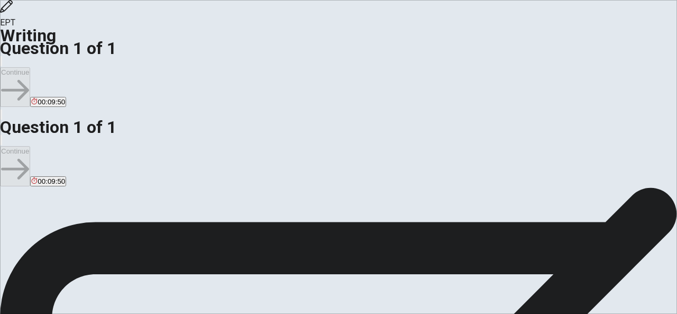
scroll to position [0, 0]
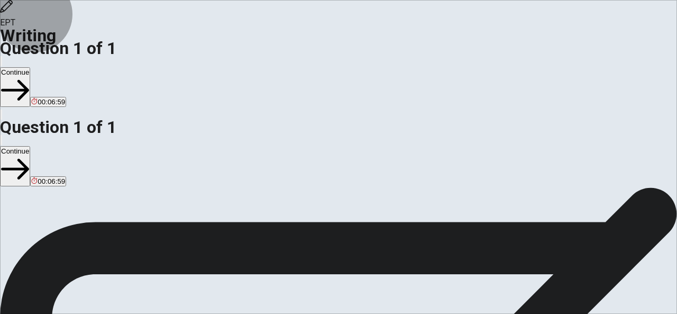
click at [30, 67] on button "Continue" at bounding box center [15, 87] width 30 height 40
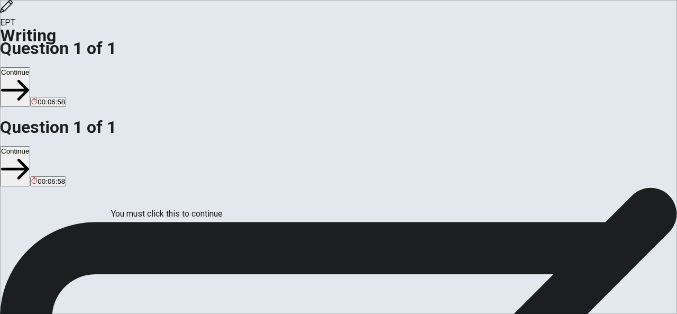
scroll to position [80, 0]
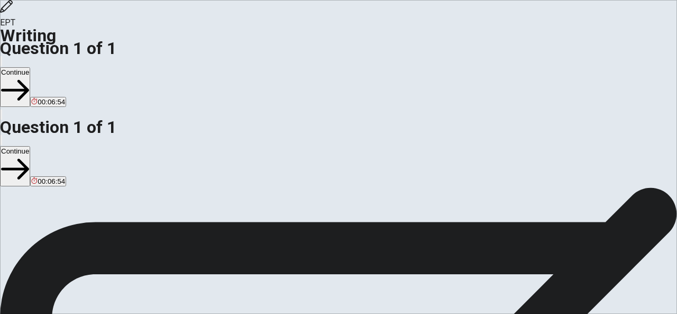
scroll to position [35, 0]
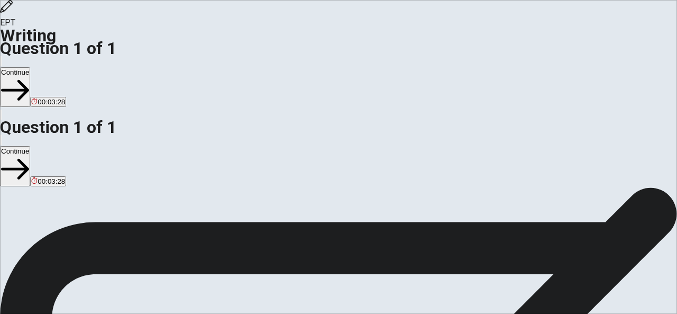
scroll to position [39, 0]
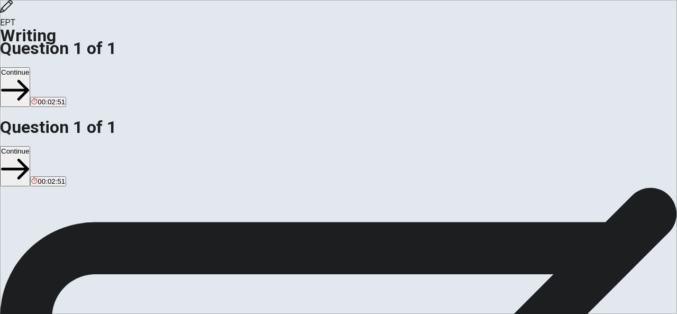
scroll to position [68, 0]
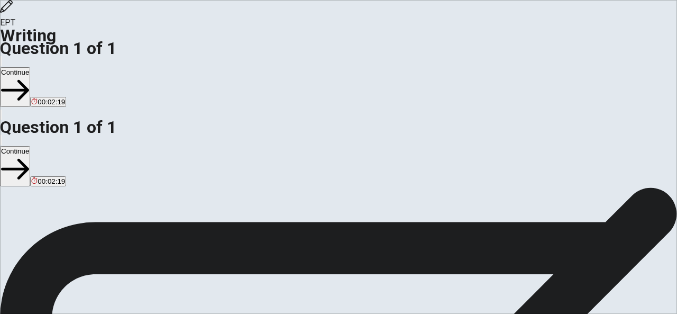
type textarea "A few months ago, I started working in a small coffee shop in my hometown, whic…"
click at [30, 67] on button "Continue" at bounding box center [15, 87] width 30 height 40
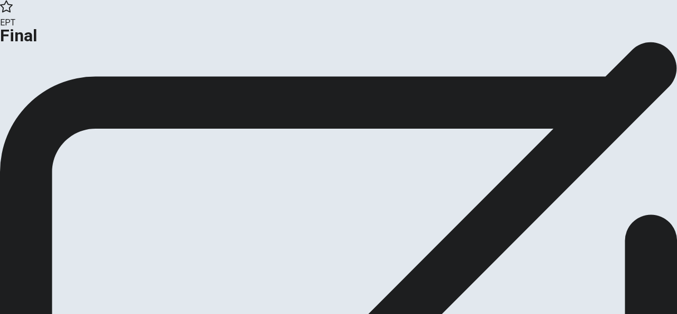
click at [44, 92] on icon "button" at bounding box center [38, 86] width 11 height 11
